Goal: Navigation & Orientation: Find specific page/section

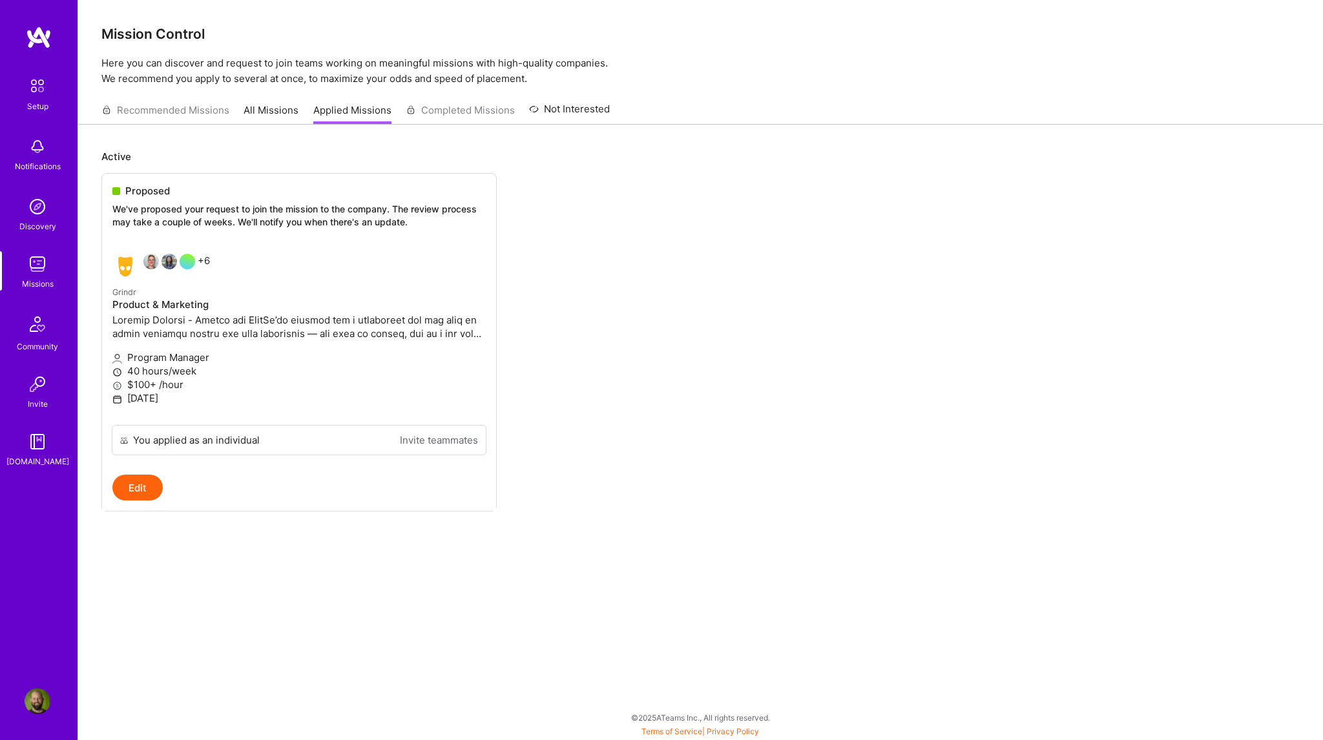
click at [490, 604] on div "Active Proposed We've proposed your request to join the mission to the company.…" at bounding box center [700, 421] width 1245 height 592
click at [37, 88] on img at bounding box center [37, 85] width 27 height 27
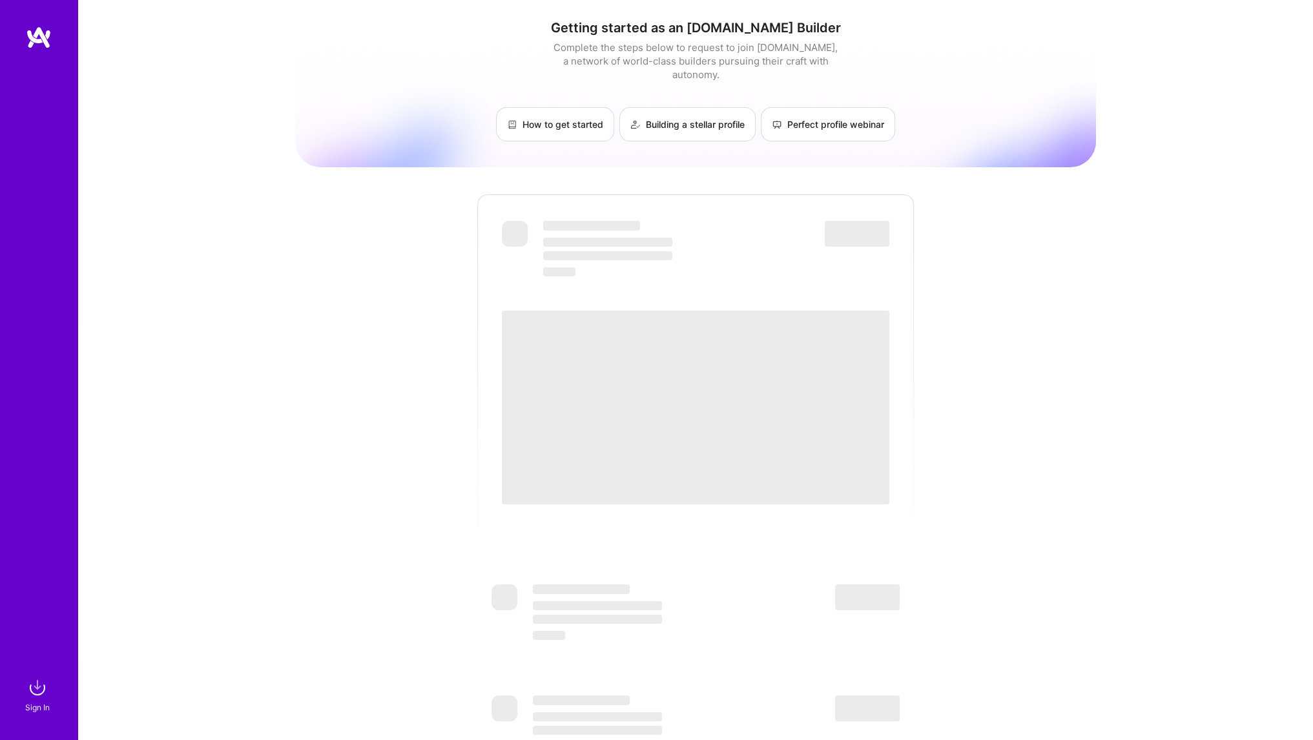
click at [31, 39] on img at bounding box center [39, 37] width 26 height 23
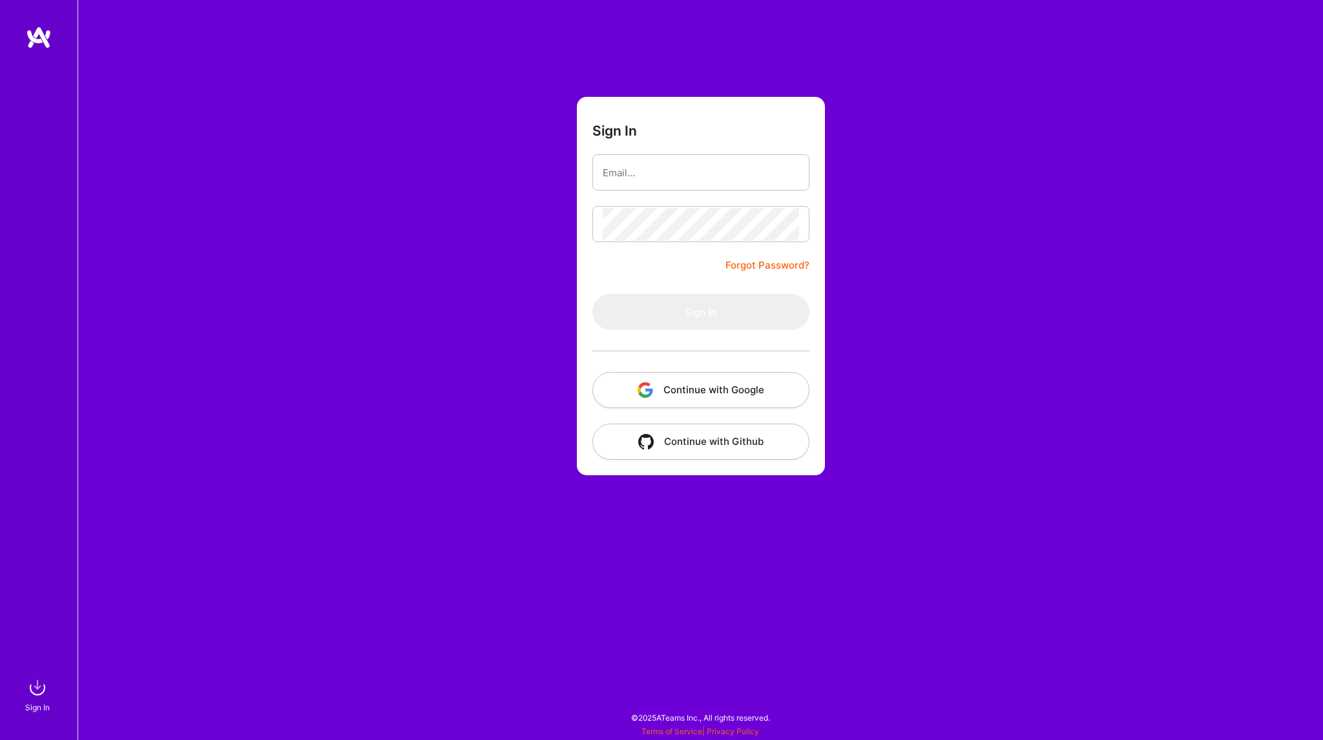
click at [490, 379] on button "Continue with Google" at bounding box center [700, 390] width 217 height 36
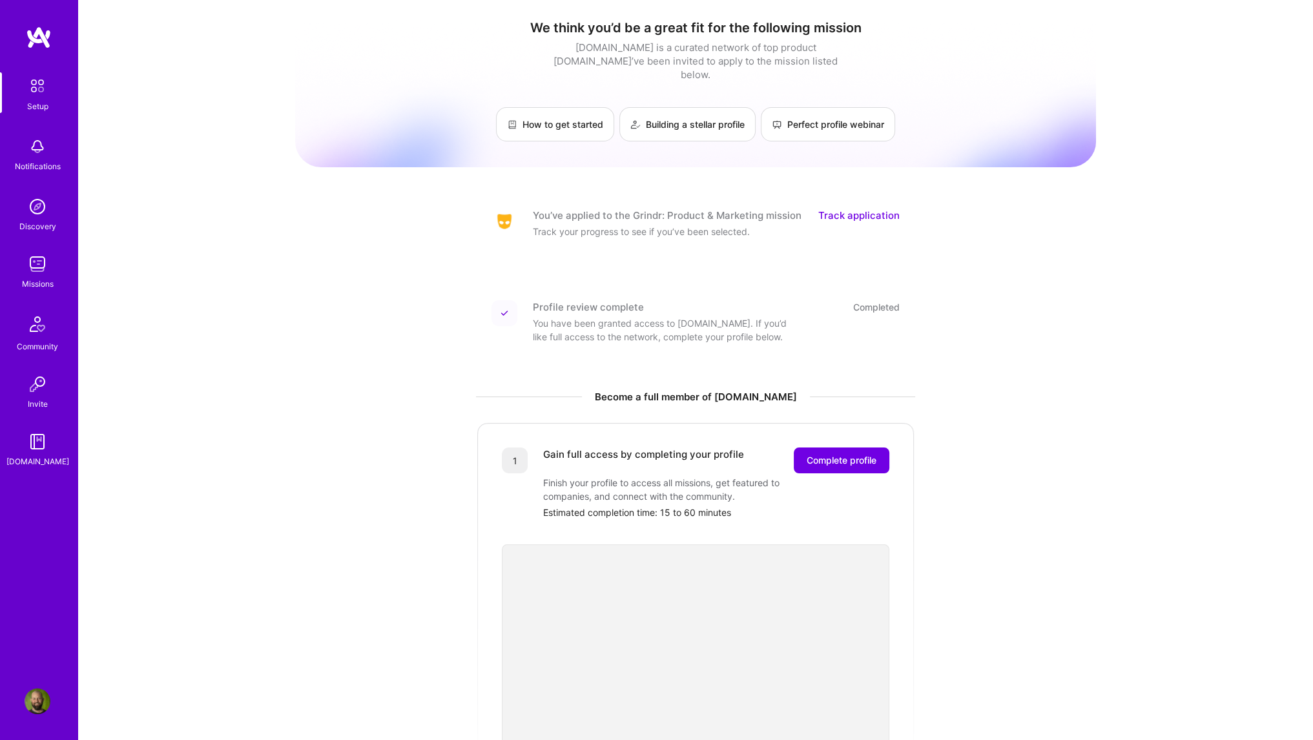
click at [37, 148] on img at bounding box center [38, 147] width 26 height 26
click at [32, 268] on img at bounding box center [38, 264] width 26 height 26
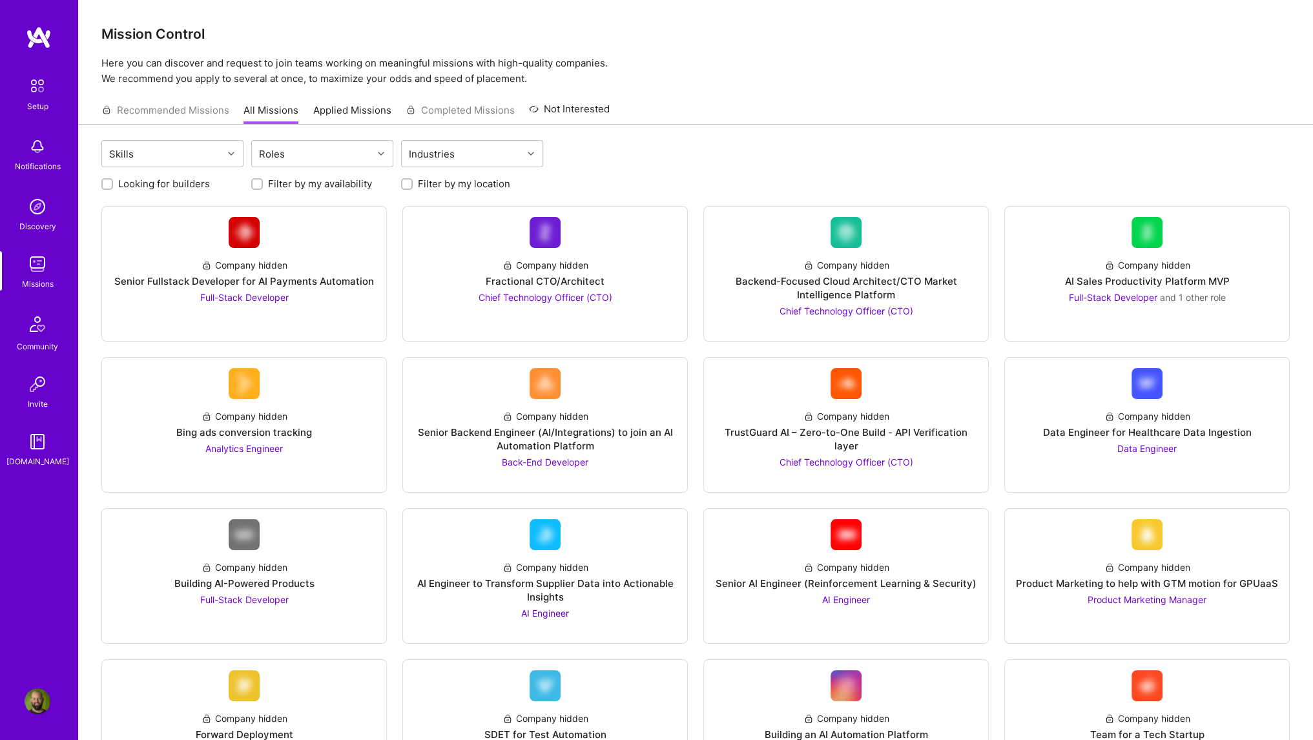
click at [34, 154] on img at bounding box center [38, 147] width 26 height 26
click at [34, 154] on div "Setup Notifications Discovery Missions Community Invite [DOMAIN_NAME]" at bounding box center [38, 270] width 77 height 396
